Goal: Navigation & Orientation: Find specific page/section

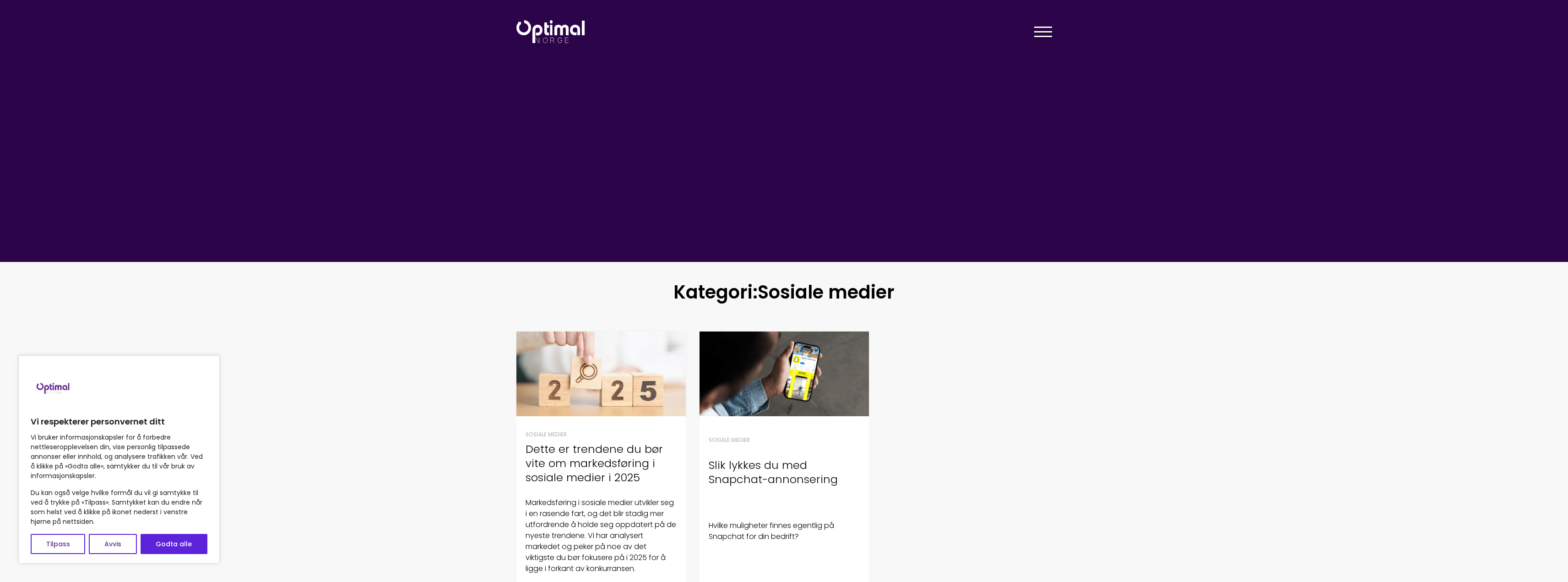
click at [536, 40] on img at bounding box center [550, 31] width 68 height 23
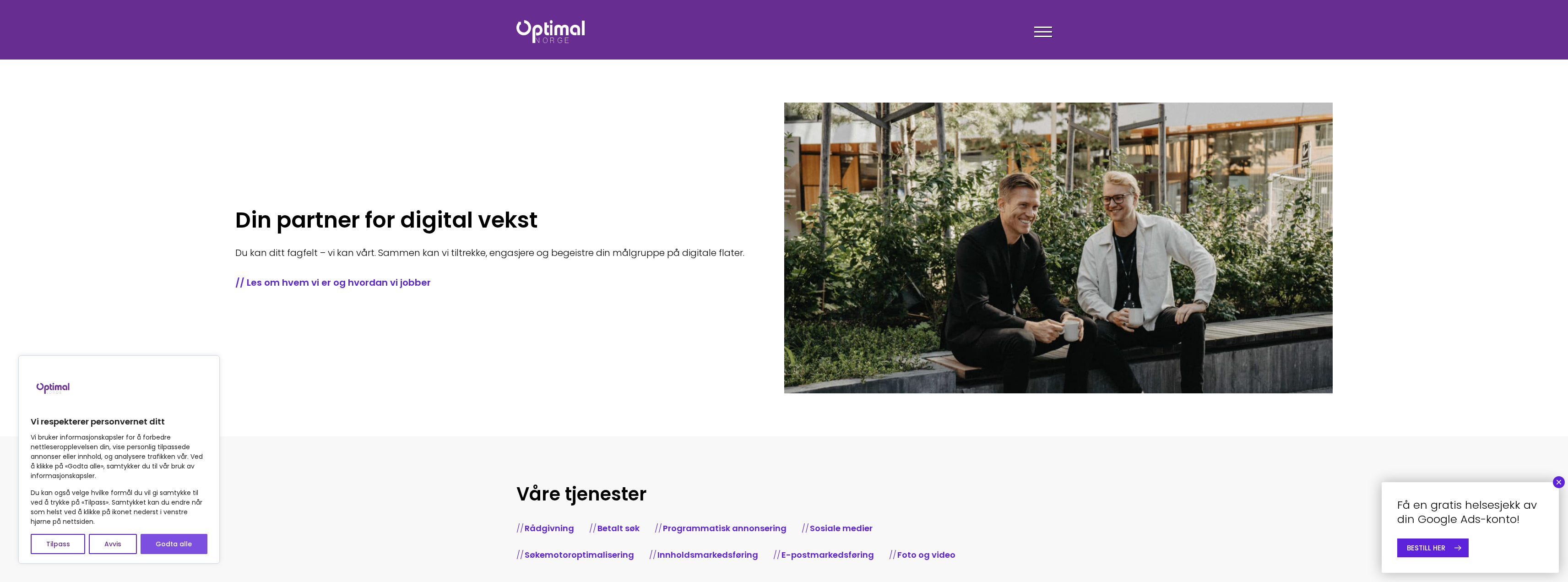
click at [176, 537] on button "Godta alle" at bounding box center [174, 544] width 67 height 20
checkbox input "true"
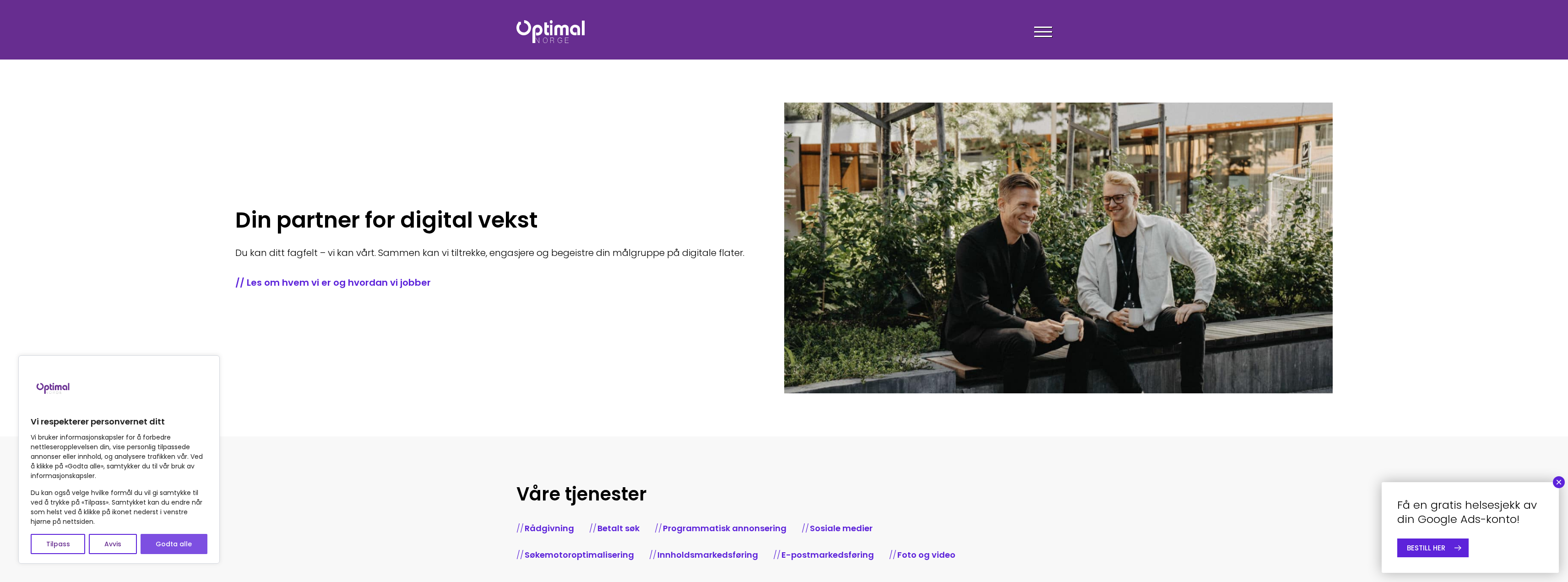
checkbox input "true"
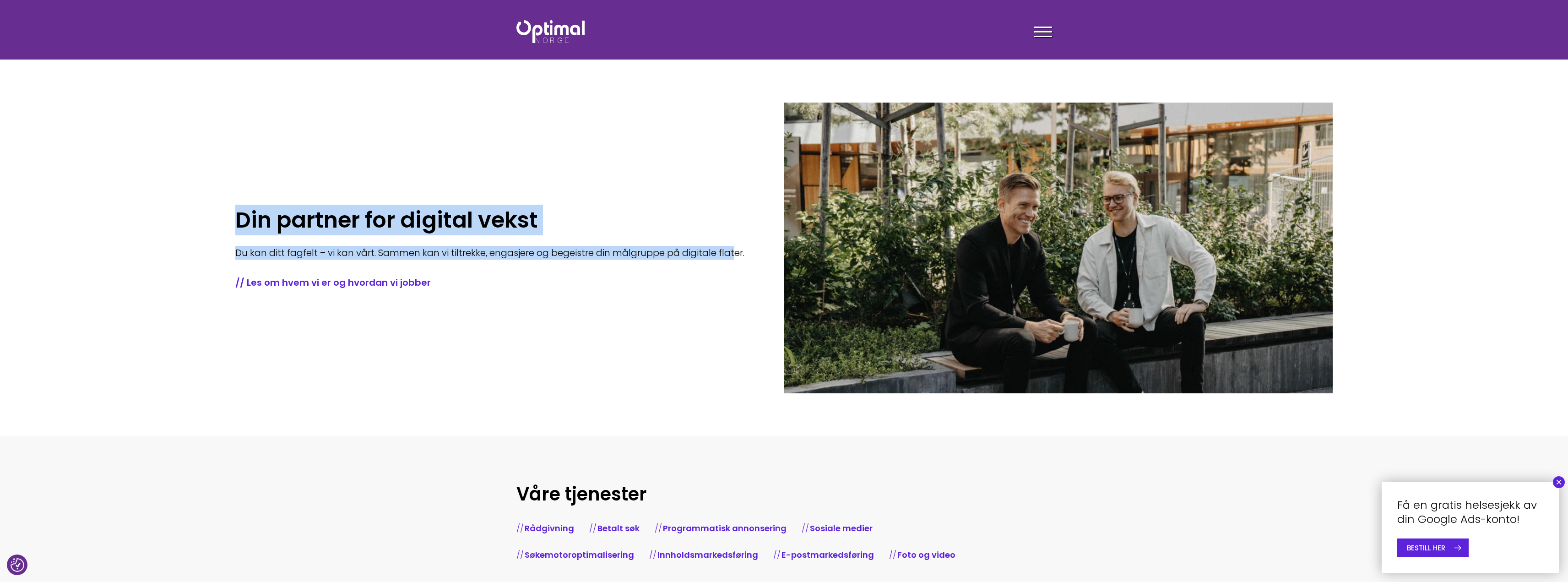
drag, startPoint x: 227, startPoint y: 216, endPoint x: 731, endPoint y: 243, distance: 504.7
click at [731, 243] on section "Din partner for digital vekst Du kan ditt fagfelt – vi kan vårt. Sammen kan vi …" at bounding box center [784, 218] width 1568 height 436
click at [731, 243] on div "Din partner for digital vekst Du kan ditt fagfelt – vi kan vårt. Sammen kan vi …" at bounding box center [503, 248] width 536 height 81
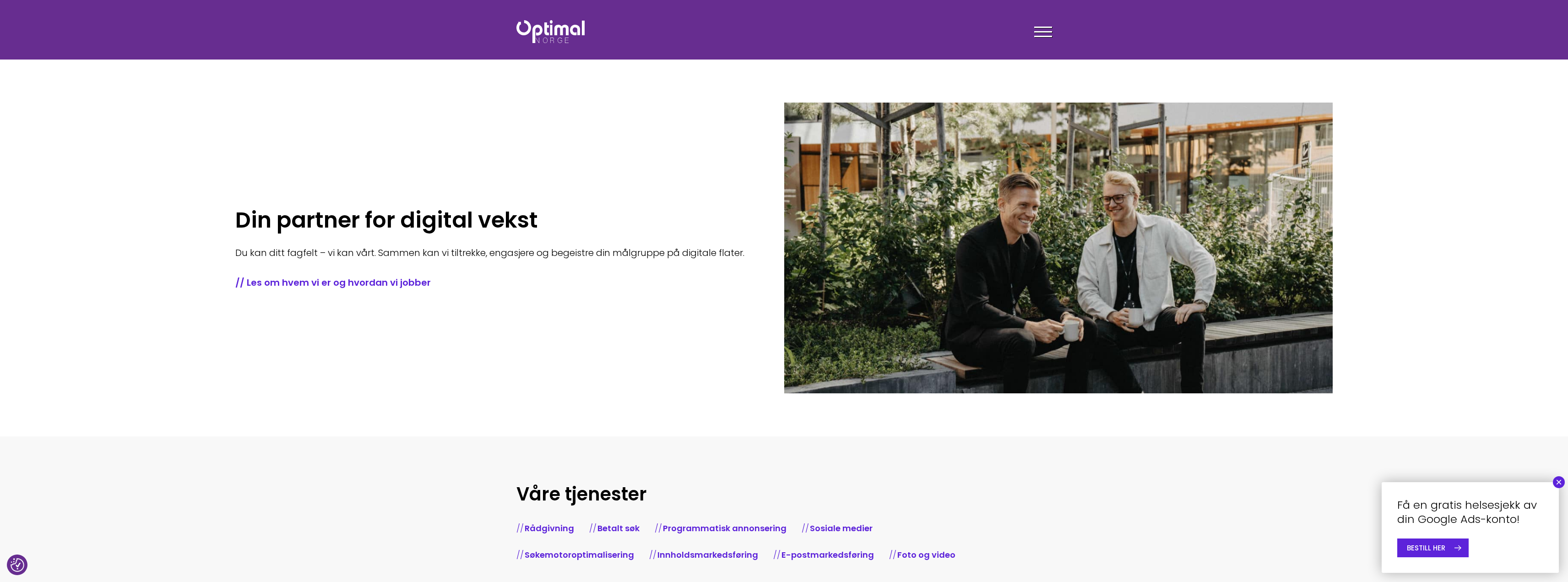
click at [1041, 33] on div at bounding box center [1043, 33] width 18 height 23
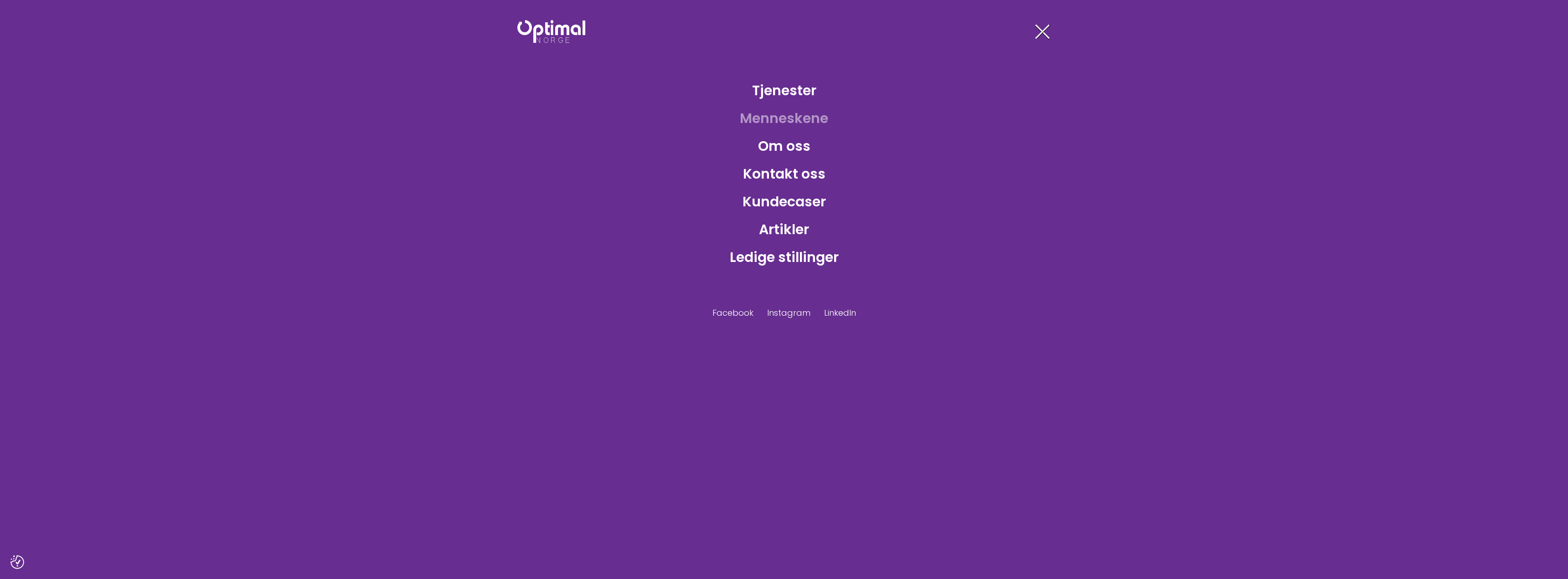
click at [785, 121] on link "Menneskene" at bounding box center [783, 118] width 103 height 29
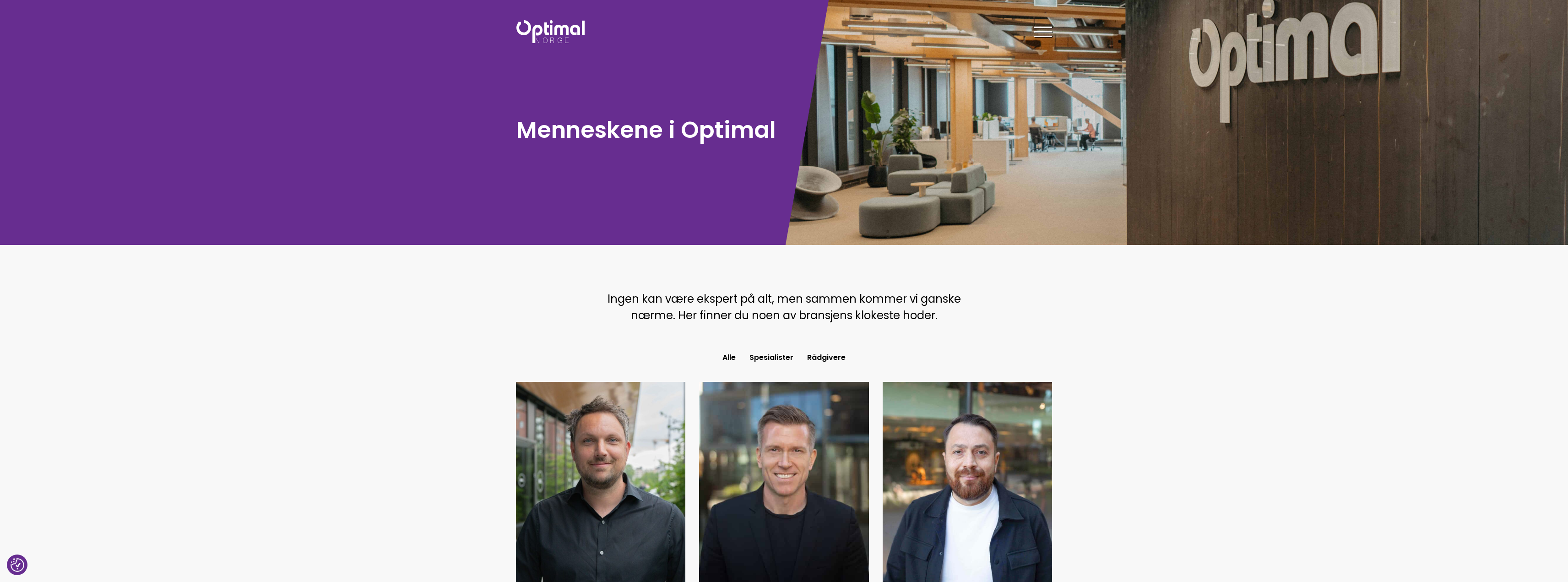
click at [1036, 31] on span at bounding box center [1043, 32] width 18 height 1
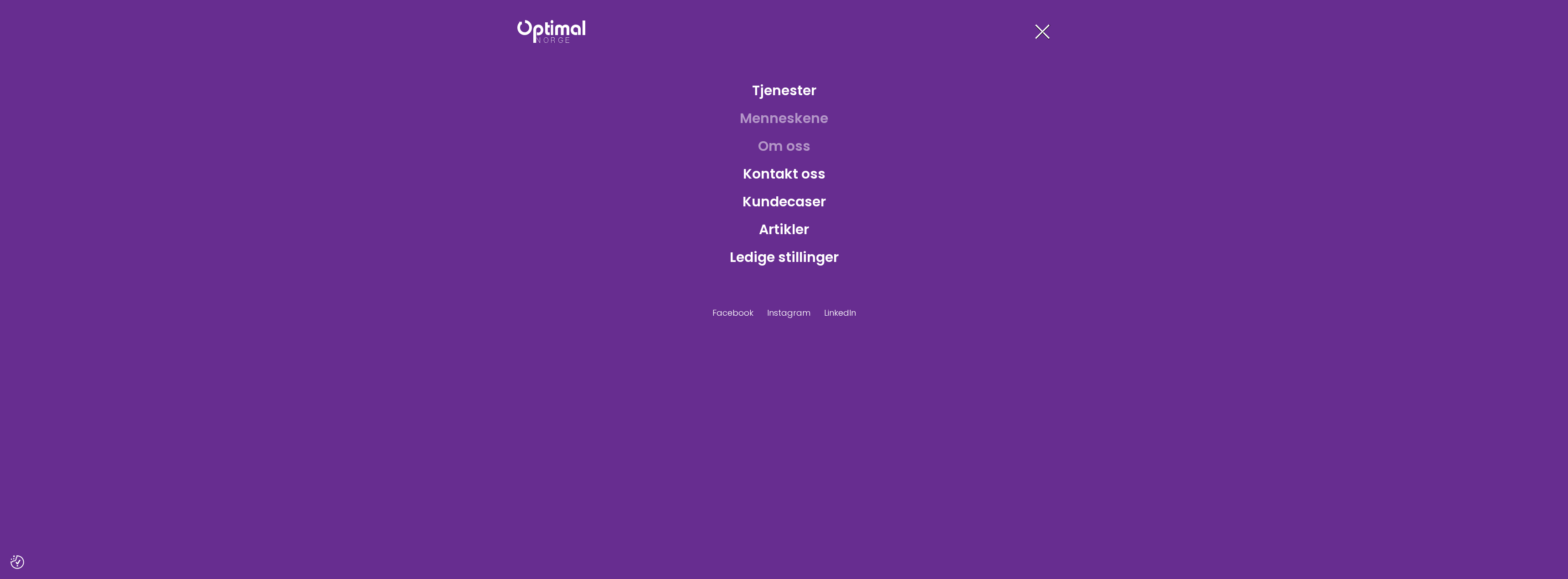
click at [770, 145] on link "Om oss" at bounding box center [784, 146] width 67 height 29
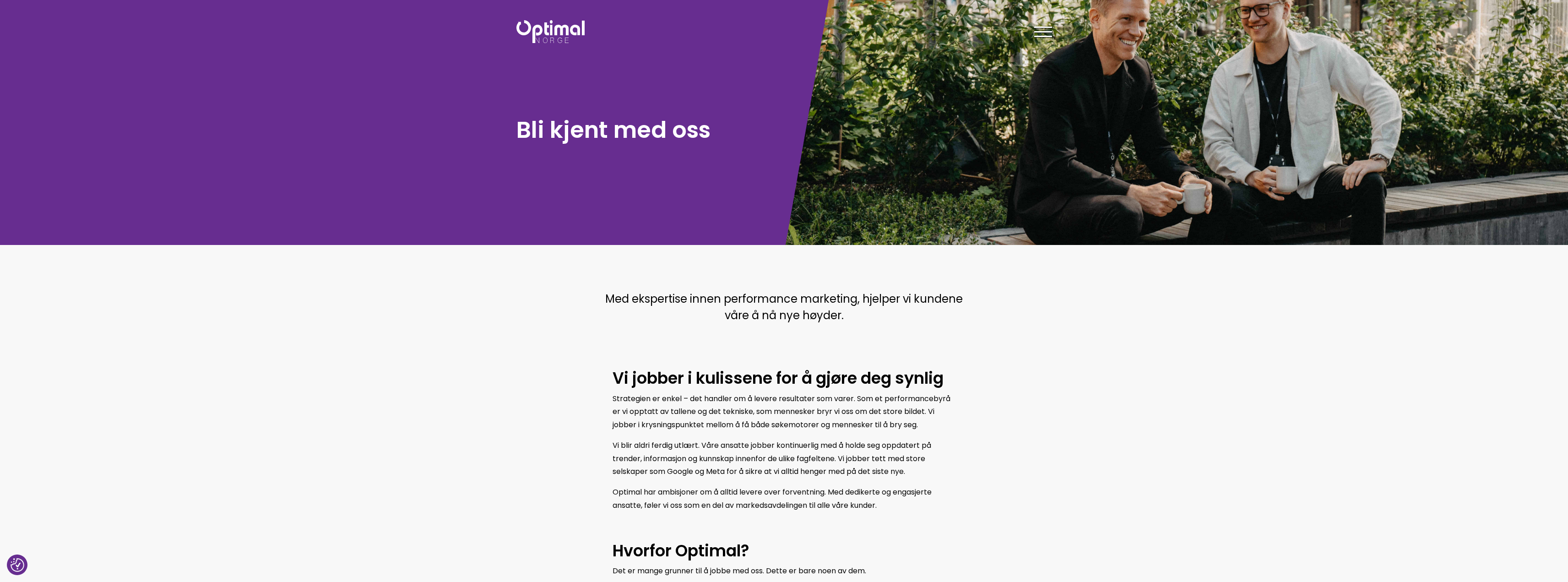
click at [1044, 23] on div at bounding box center [1043, 33] width 18 height 23
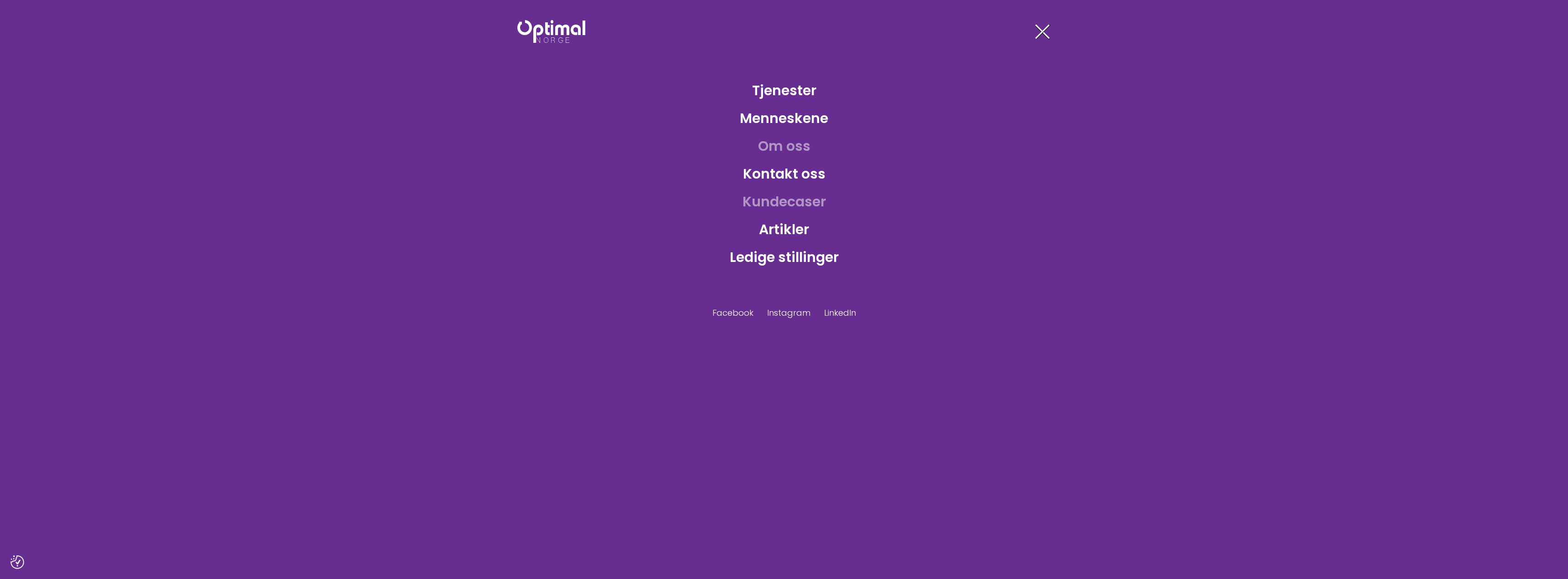
click at [802, 202] on link "Kundecaser" at bounding box center [785, 202] width 98 height 29
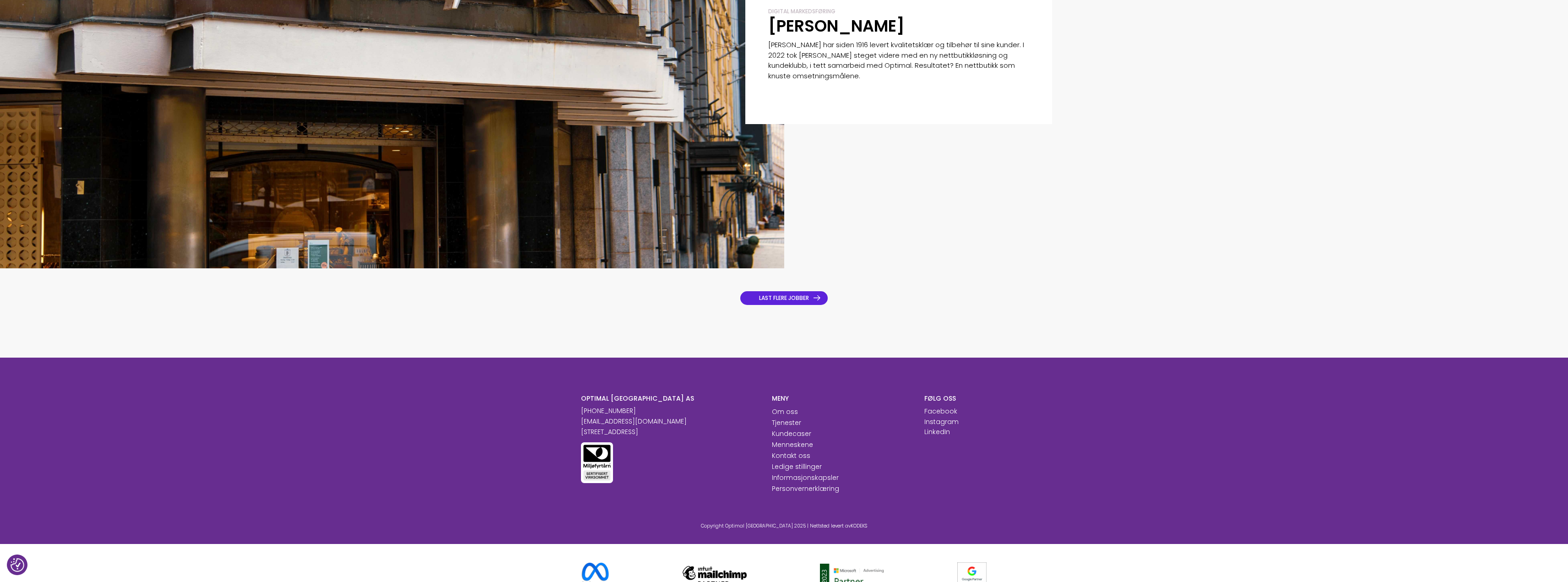
scroll to position [1349, 0]
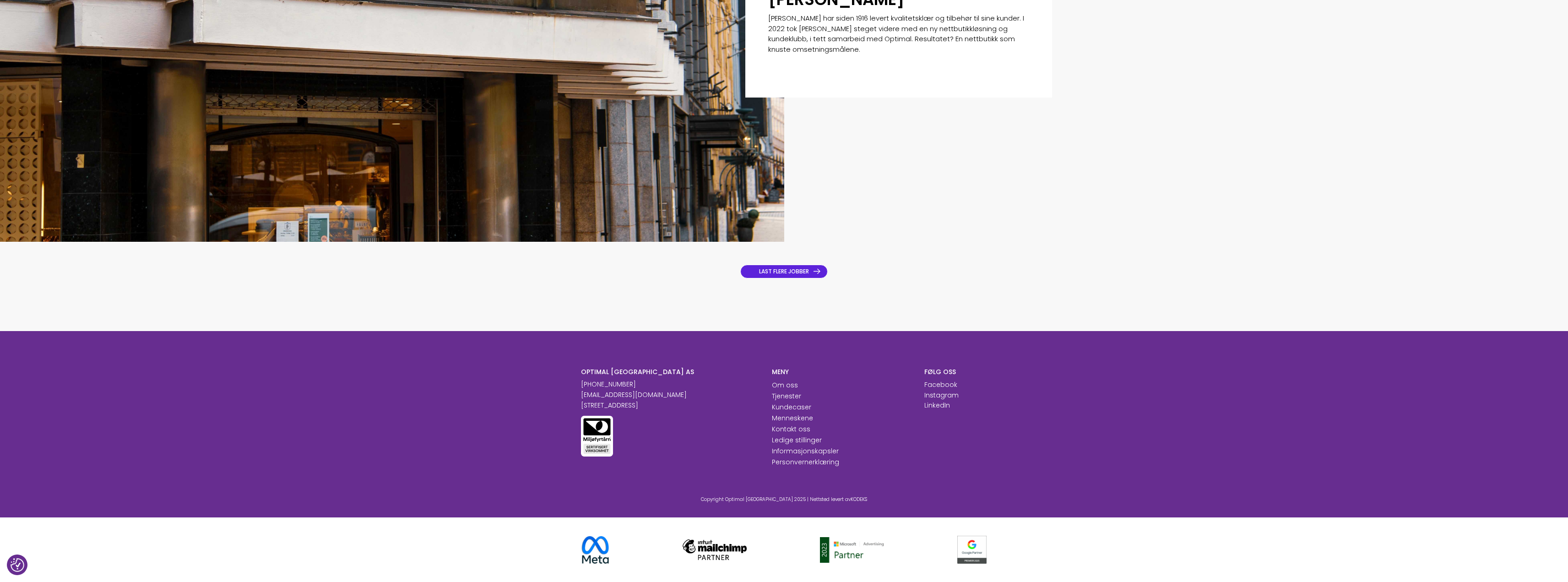
click at [806, 269] on link "LAST FLERE JOBBER" at bounding box center [784, 271] width 87 height 13
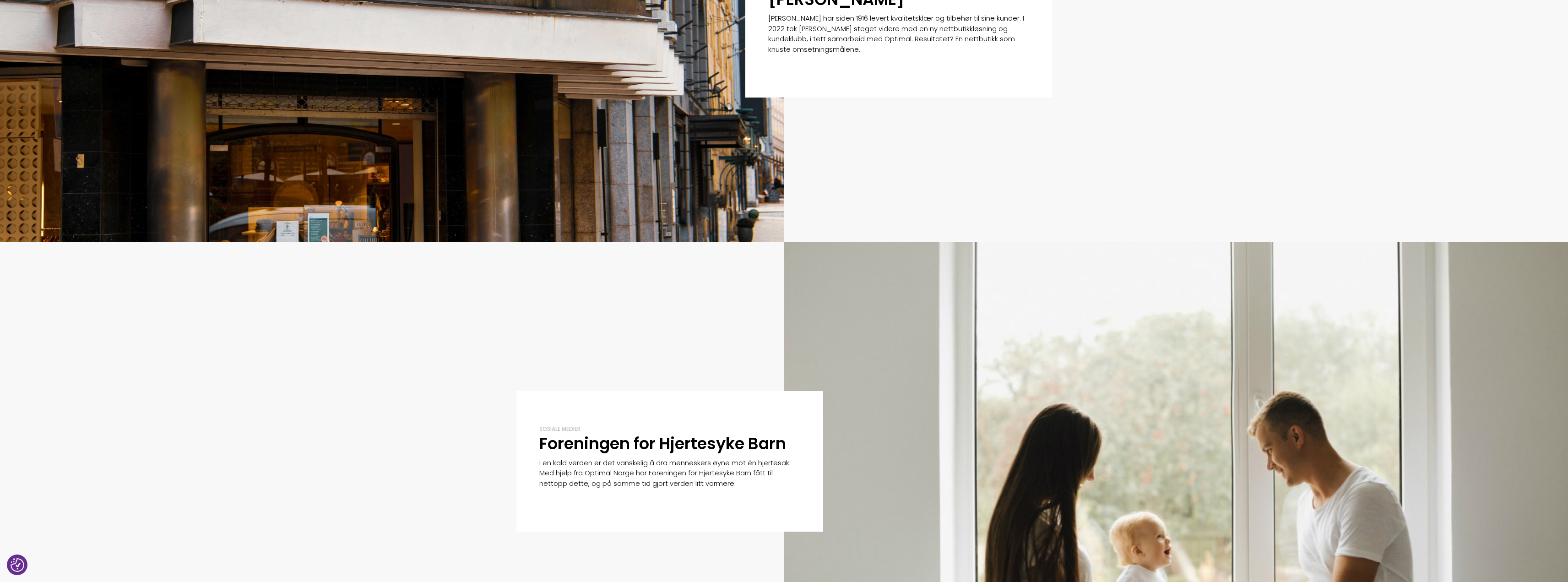
scroll to position [1623, 0]
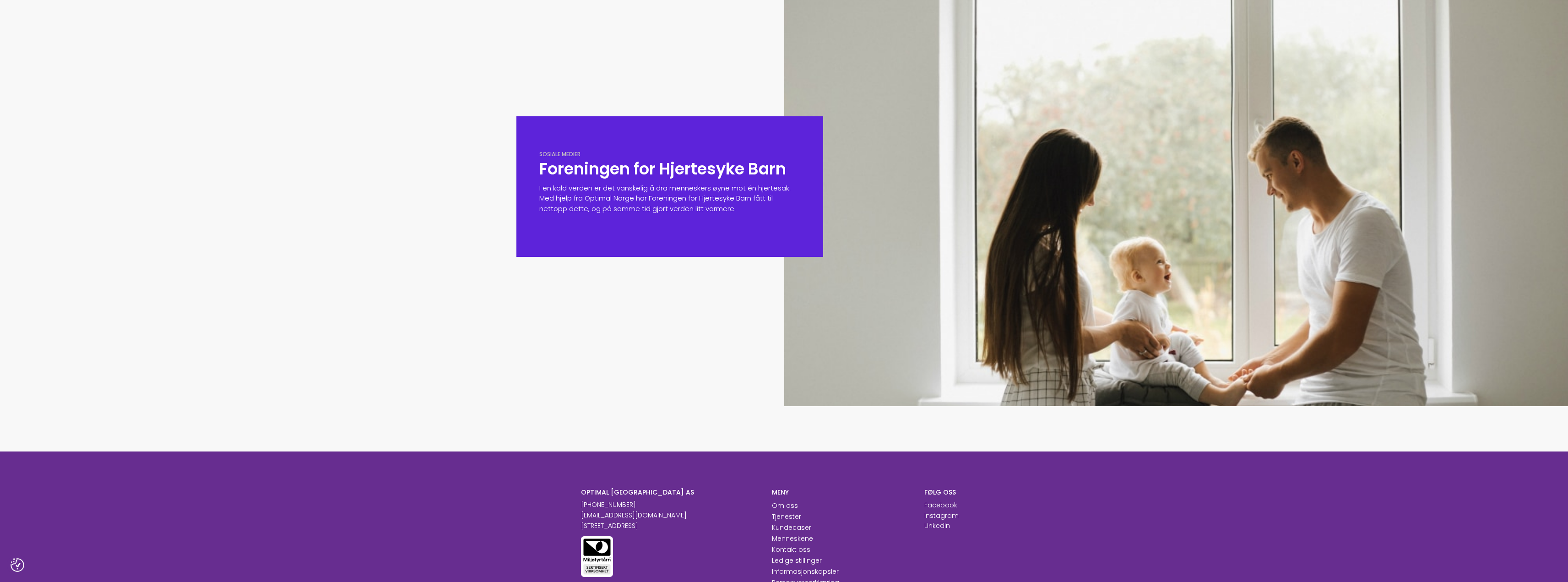
click at [672, 179] on h2 "Foreningen for Hjertesyke Barn" at bounding box center [670, 169] width 261 height 21
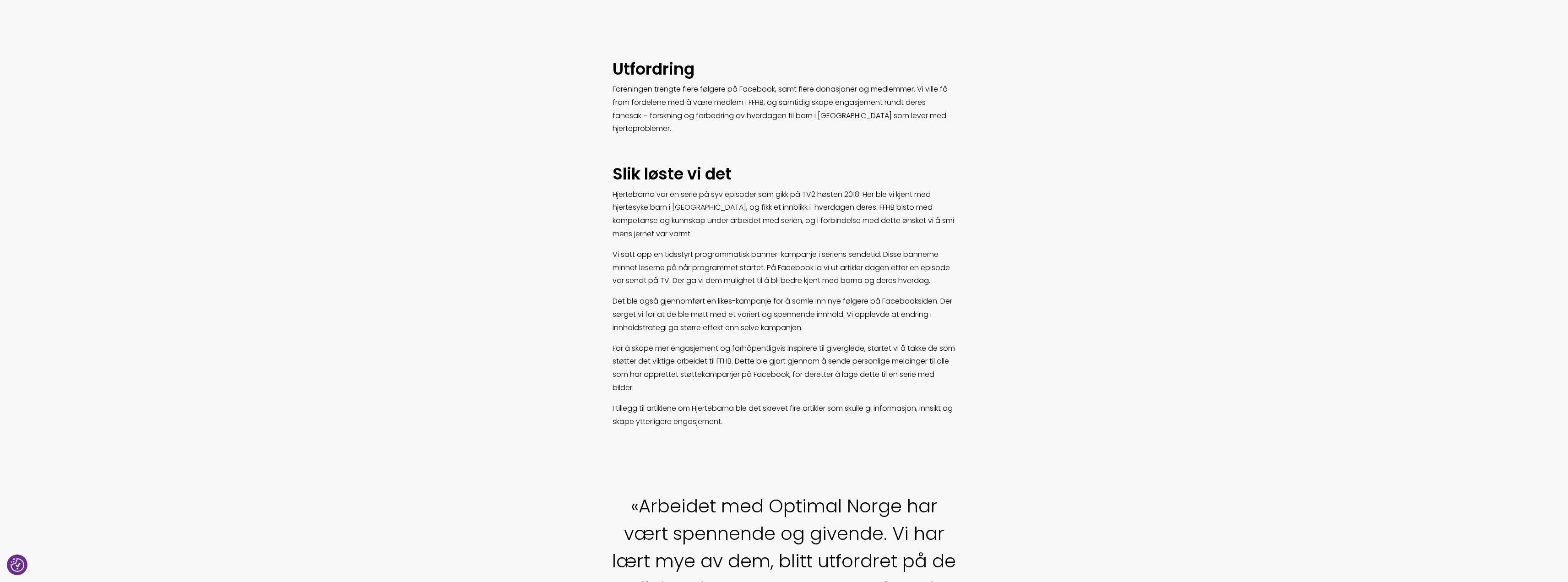
scroll to position [595, 0]
